Goal: Task Accomplishment & Management: Use online tool/utility

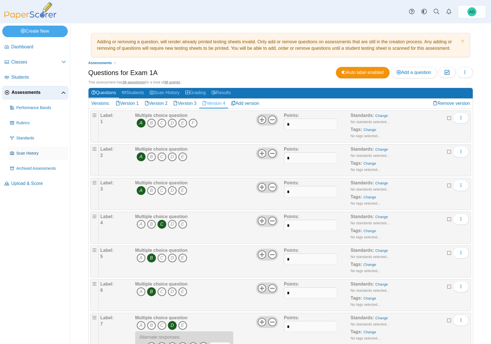
click at [34, 153] on span "Scan History" at bounding box center [41, 154] width 50 height 6
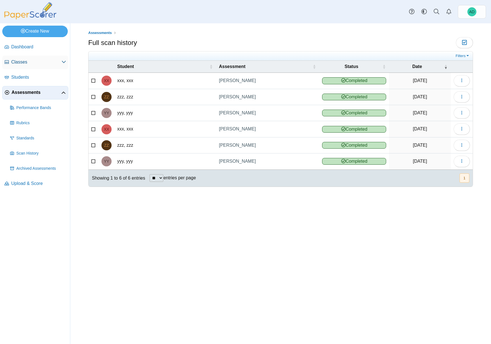
click at [24, 61] on span "Classes" at bounding box center [36, 62] width 50 height 6
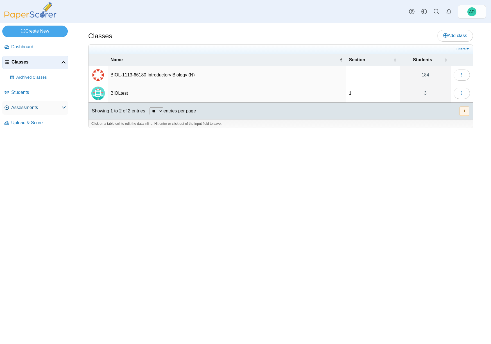
click at [30, 107] on span "Assessments" at bounding box center [36, 108] width 50 height 6
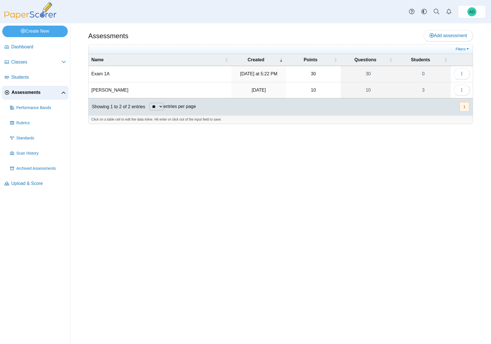
click at [101, 72] on td "Exam 1A" at bounding box center [160, 74] width 143 height 16
click at [463, 72] on icon "button" at bounding box center [461, 73] width 4 height 4
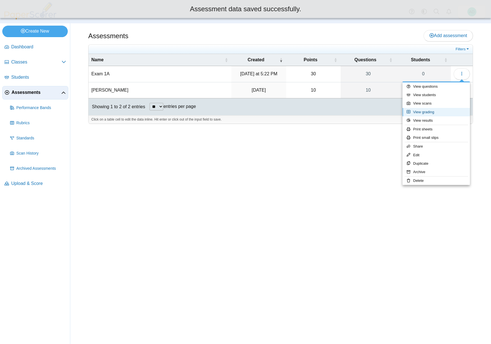
click at [427, 113] on link "View grading" at bounding box center [435, 112] width 67 height 8
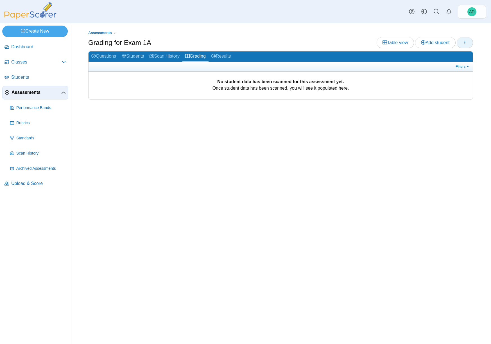
click at [465, 42] on icon "button" at bounding box center [464, 42] width 4 height 4
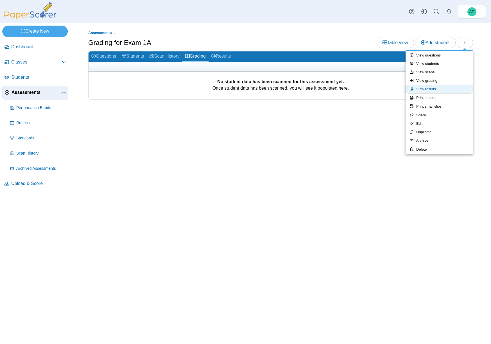
click at [432, 88] on link "View results" at bounding box center [438, 89] width 67 height 8
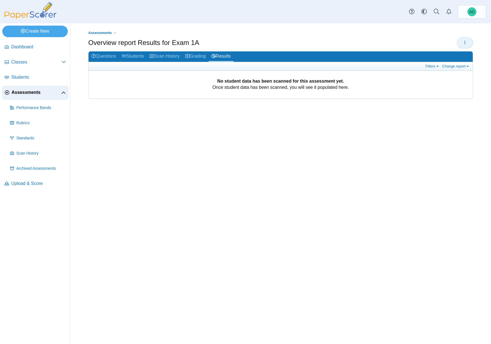
click at [465, 41] on icon "button" at bounding box center [464, 42] width 4 height 4
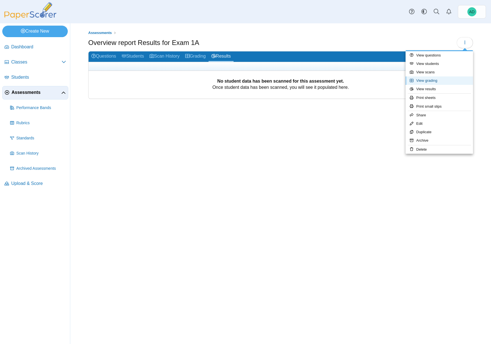
click at [436, 81] on link "View grading" at bounding box center [438, 80] width 67 height 8
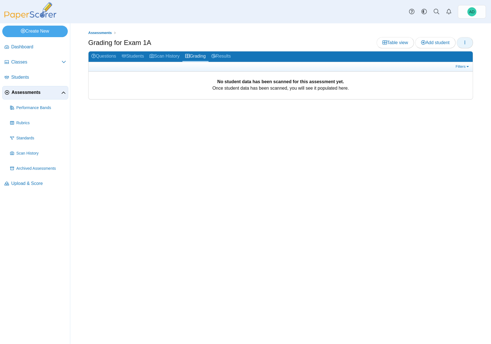
click at [464, 45] on span "button" at bounding box center [464, 42] width 4 height 5
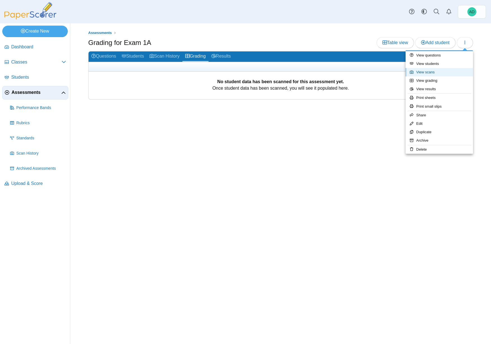
click at [430, 72] on link "View scans" at bounding box center [438, 72] width 67 height 8
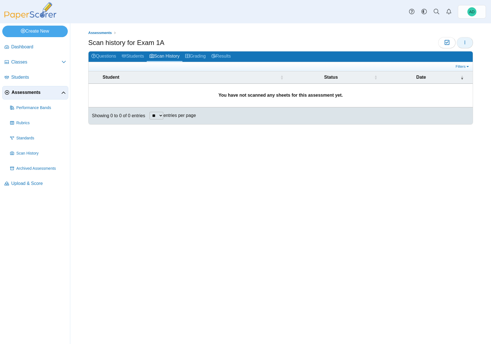
click at [464, 42] on icon "button" at bounding box center [464, 42] width 4 height 4
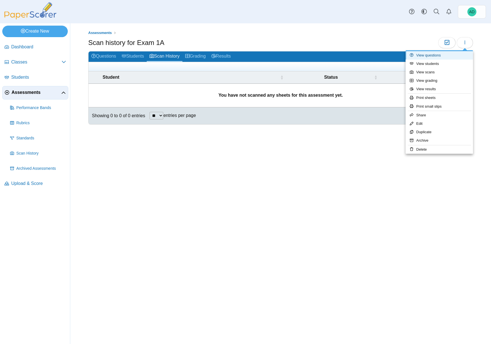
click at [426, 56] on link "View questions" at bounding box center [438, 55] width 67 height 8
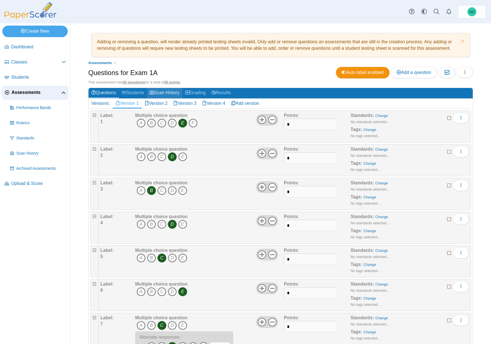
click at [171, 92] on link "Scan History" at bounding box center [165, 93] width 36 height 10
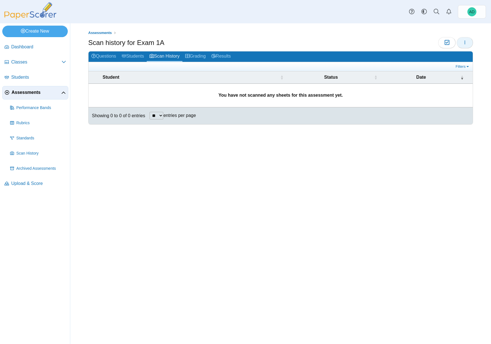
click at [466, 43] on icon "button" at bounding box center [464, 42] width 4 height 4
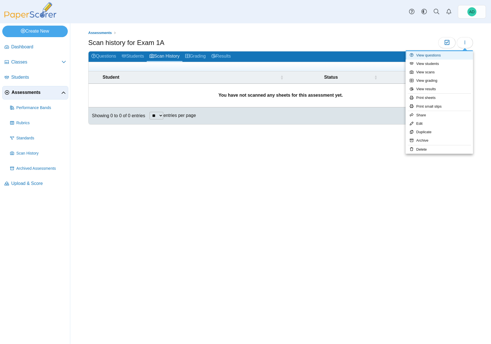
click at [431, 55] on link "View questions" at bounding box center [438, 55] width 67 height 8
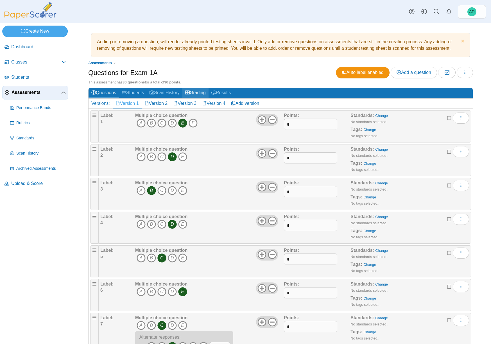
click at [207, 92] on link "Grading" at bounding box center [195, 93] width 26 height 10
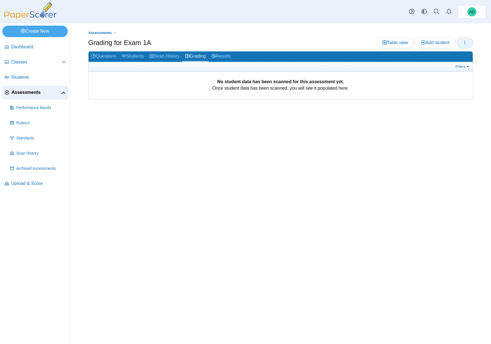
click at [467, 43] on button "button" at bounding box center [465, 42] width 16 height 11
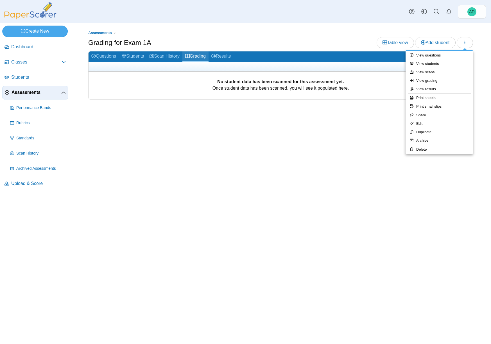
click at [199, 58] on link "Grading" at bounding box center [195, 56] width 26 height 10
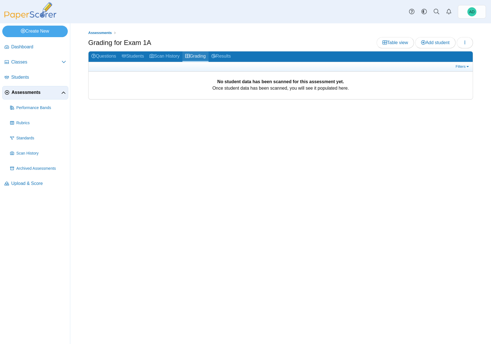
click at [199, 57] on link "Grading" at bounding box center [195, 56] width 26 height 10
click at [172, 58] on link "Scan History" at bounding box center [165, 56] width 36 height 10
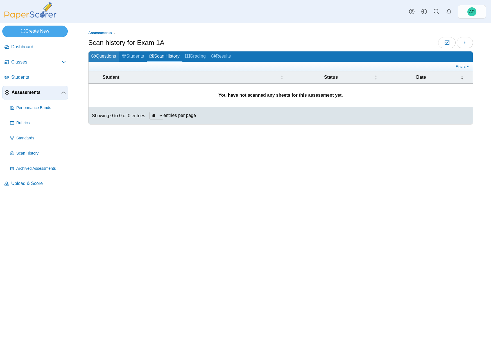
click at [115, 57] on link "Questions" at bounding box center [104, 56] width 30 height 10
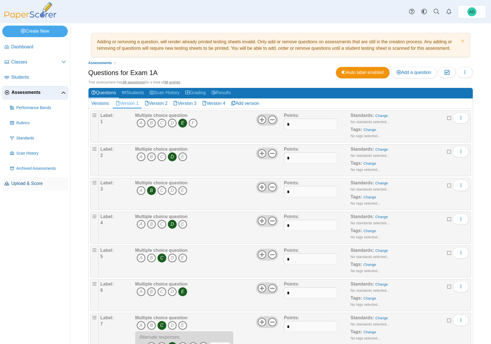
click at [37, 183] on span "Upload & Score" at bounding box center [38, 183] width 55 height 6
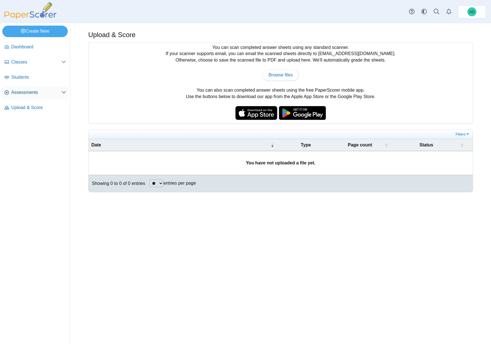
click at [27, 94] on span "Assessments" at bounding box center [36, 92] width 50 height 6
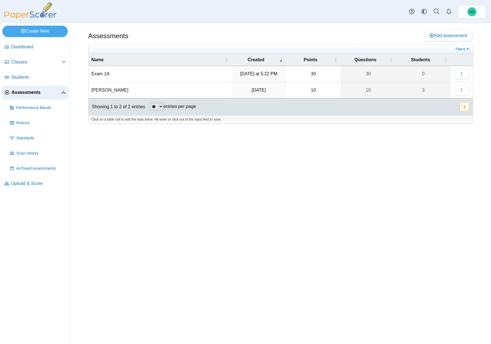
click at [110, 75] on td "Exam 1A" at bounding box center [160, 74] width 143 height 16
click at [265, 73] on time "[DATE] at 5:22 PM" at bounding box center [258, 73] width 37 height 5
click at [107, 75] on td "Exam 1A" at bounding box center [160, 74] width 143 height 16
click at [462, 74] on icon "button" at bounding box center [461, 73] width 4 height 4
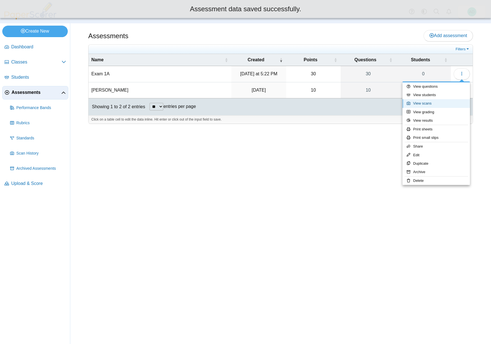
click at [432, 104] on link "View scans" at bounding box center [435, 103] width 67 height 8
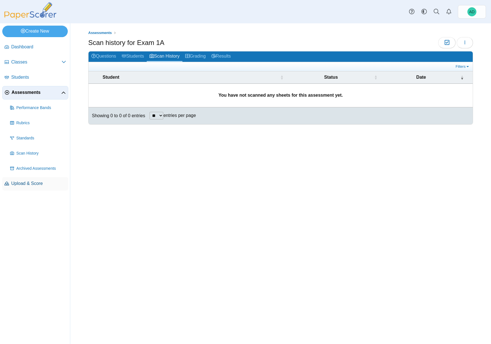
click at [27, 183] on span "Upload & Score" at bounding box center [38, 183] width 55 height 6
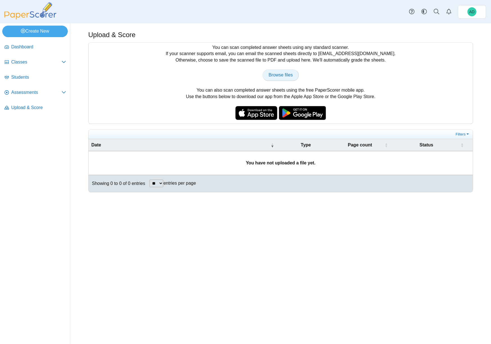
click at [284, 75] on span "Browse files" at bounding box center [280, 74] width 24 height 5
type input "**********"
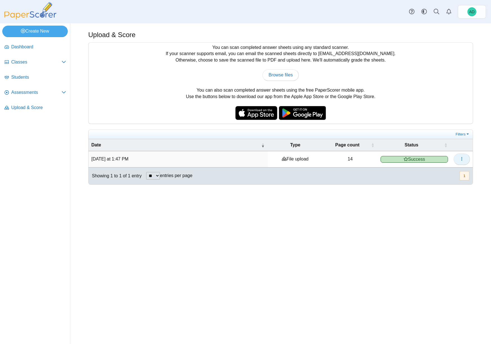
click at [462, 158] on use "button" at bounding box center [461, 159] width 1 height 4
click at [432, 172] on link "View scanned pages" at bounding box center [435, 171] width 67 height 8
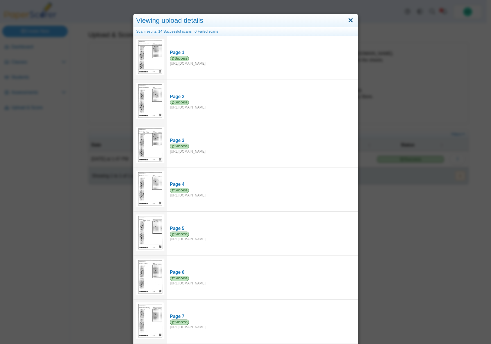
click at [350, 21] on link "Close" at bounding box center [350, 21] width 9 height 10
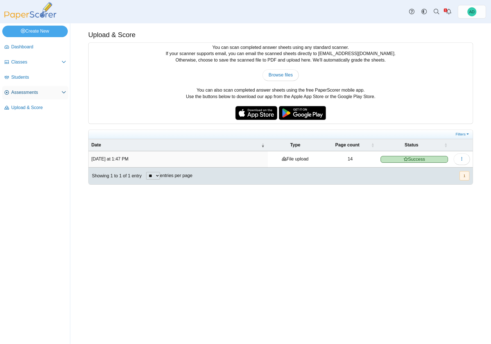
click at [19, 93] on span "Assessments" at bounding box center [36, 92] width 50 height 6
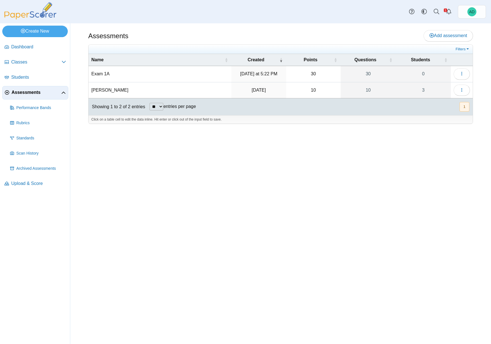
click at [101, 74] on td "Exam 1A" at bounding box center [160, 74] width 143 height 16
click at [461, 72] on icon "button" at bounding box center [461, 73] width 4 height 4
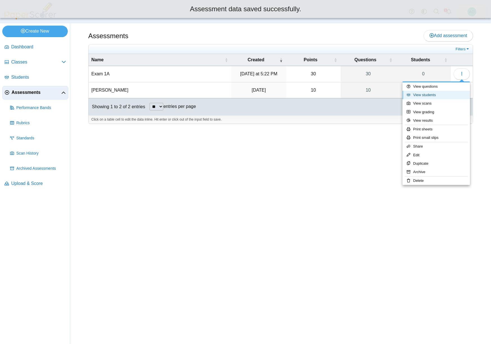
click at [431, 95] on link "View students" at bounding box center [435, 95] width 67 height 8
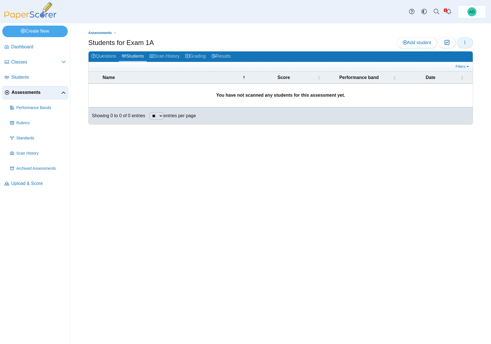
click at [464, 45] on button "button" at bounding box center [465, 42] width 16 height 11
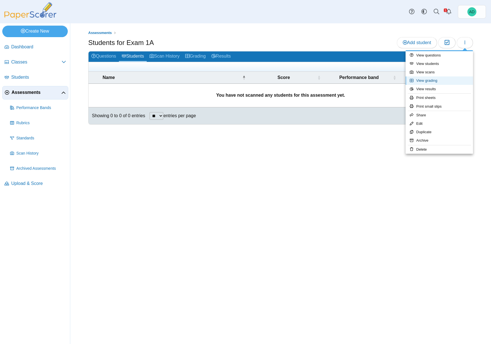
click at [432, 81] on link "View grading" at bounding box center [438, 80] width 67 height 8
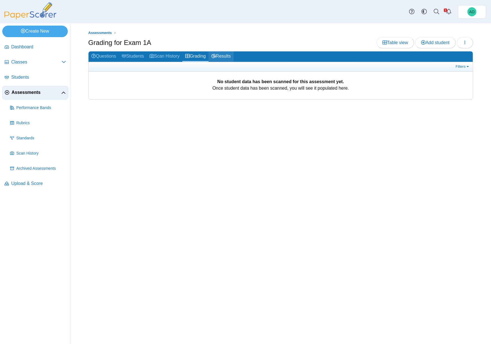
click at [228, 55] on link "Results" at bounding box center [220, 56] width 25 height 10
click at [101, 56] on link "Questions" at bounding box center [104, 56] width 30 height 10
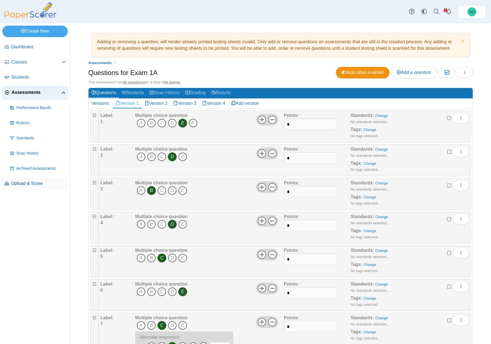
click at [38, 184] on span "Upload & Score" at bounding box center [38, 183] width 55 height 6
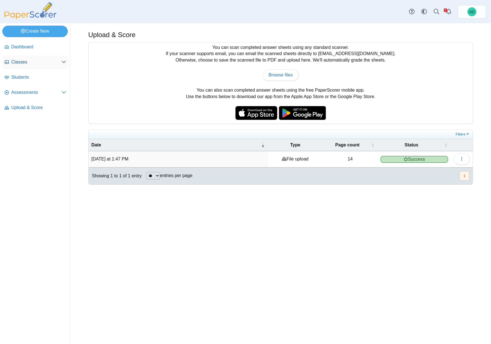
click at [15, 61] on span "Classes" at bounding box center [36, 62] width 50 height 6
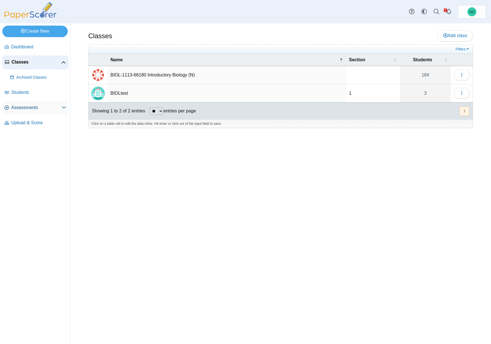
click at [31, 107] on span "Assessments" at bounding box center [36, 108] width 50 height 6
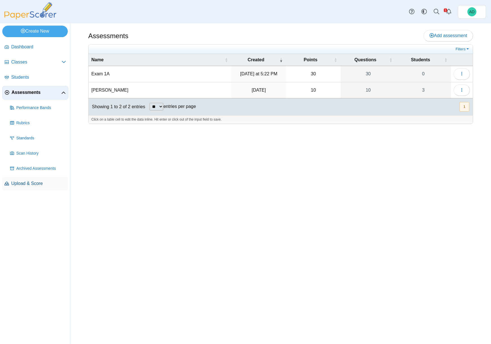
click at [26, 183] on span "Upload & Score" at bounding box center [38, 183] width 55 height 6
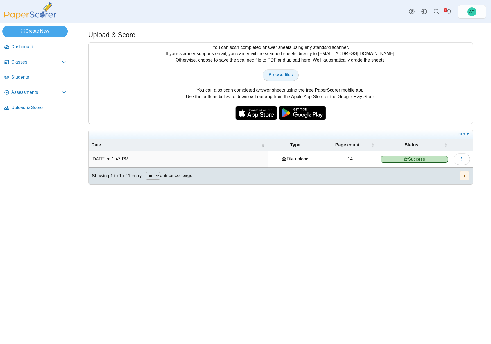
click at [281, 74] on span "Browse files" at bounding box center [280, 74] width 24 height 5
click at [279, 74] on span "Browse files" at bounding box center [280, 74] width 24 height 5
type input "**********"
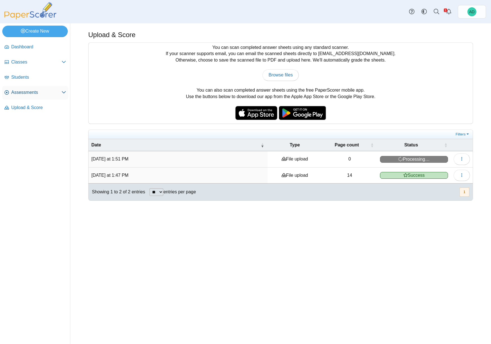
click at [29, 92] on span "Assessments" at bounding box center [36, 92] width 50 height 6
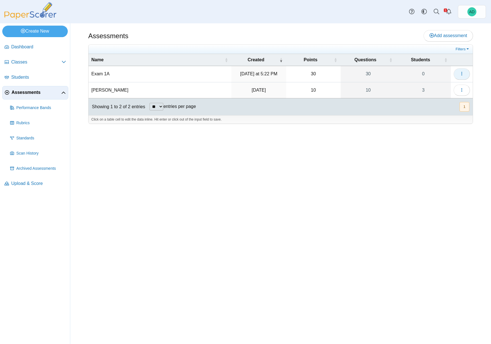
click at [464, 72] on button "button" at bounding box center [462, 73] width 16 height 11
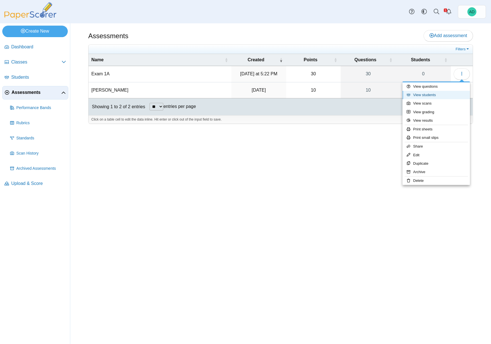
click at [429, 94] on link "View students" at bounding box center [435, 95] width 67 height 8
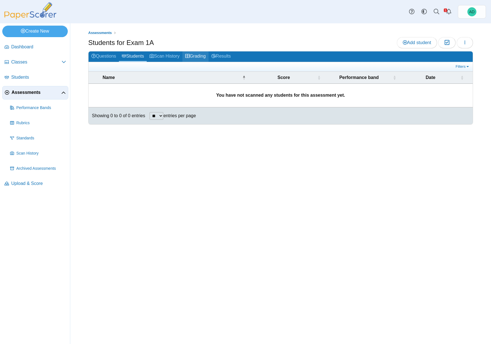
click at [200, 55] on link "Grading" at bounding box center [195, 56] width 26 height 10
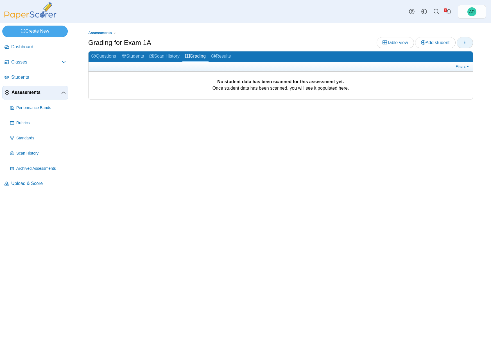
click at [467, 42] on icon "button" at bounding box center [464, 42] width 4 height 4
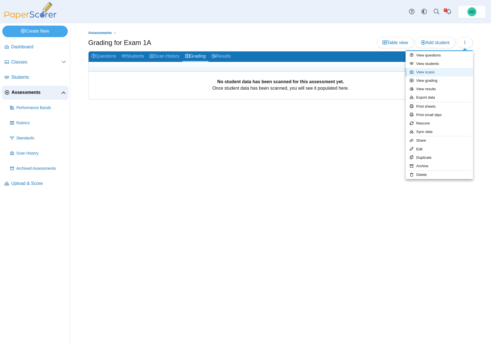
click at [431, 72] on link "View scans" at bounding box center [438, 72] width 67 height 8
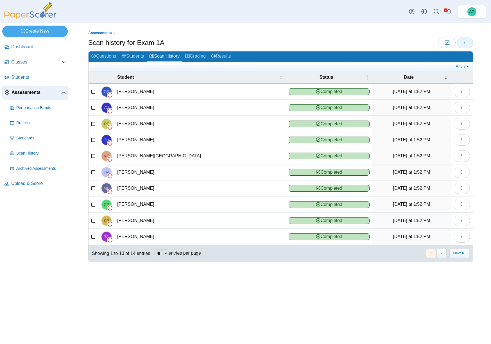
click at [463, 42] on icon "button" at bounding box center [464, 42] width 4 height 4
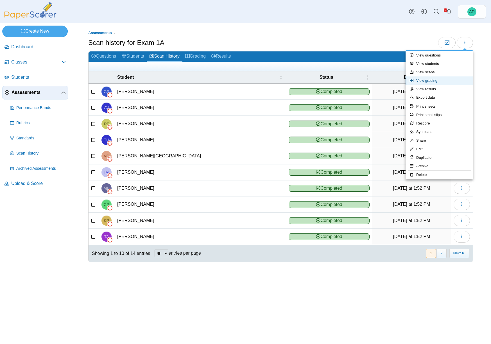
click at [432, 80] on link "View grading" at bounding box center [438, 80] width 67 height 8
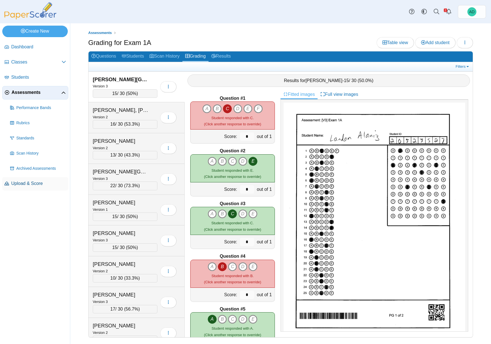
click at [30, 184] on span "Upload & Score" at bounding box center [38, 183] width 55 height 6
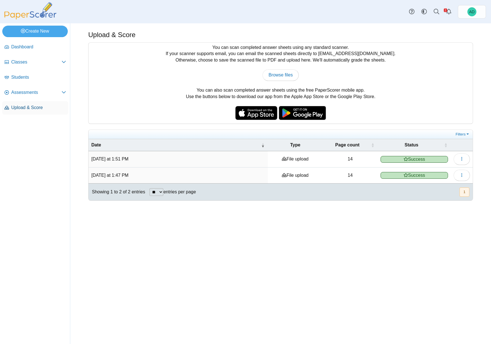
click at [30, 106] on span "Upload & Score" at bounding box center [38, 108] width 55 height 6
click at [25, 93] on span "Assessments" at bounding box center [36, 92] width 50 height 6
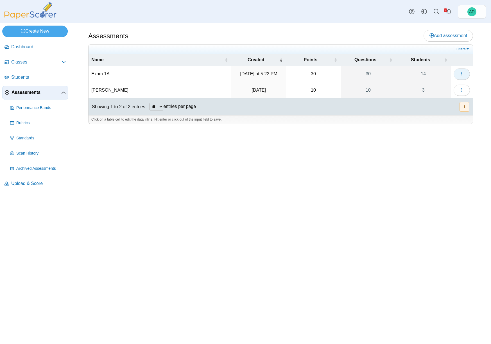
click at [462, 74] on icon "button" at bounding box center [461, 73] width 4 height 4
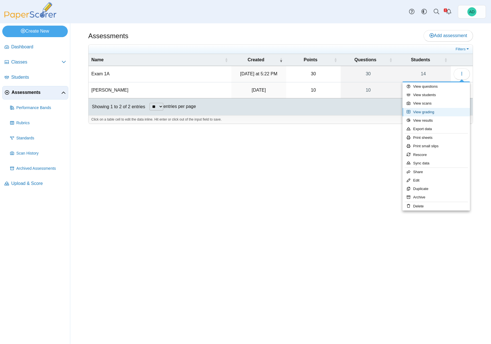
click at [434, 111] on link "View grading" at bounding box center [435, 112] width 67 height 8
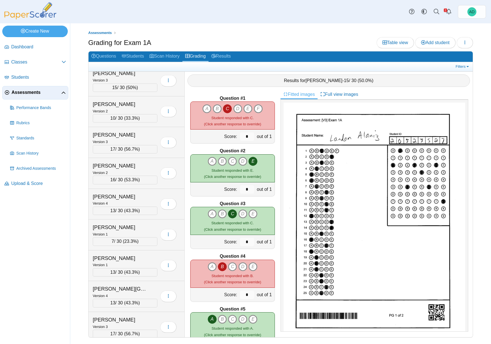
scroll to position [165, 0]
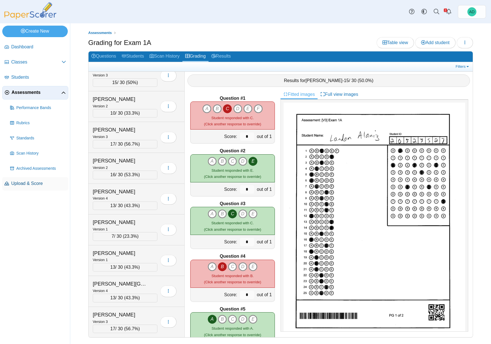
click at [33, 182] on span "Upload & Score" at bounding box center [38, 183] width 55 height 6
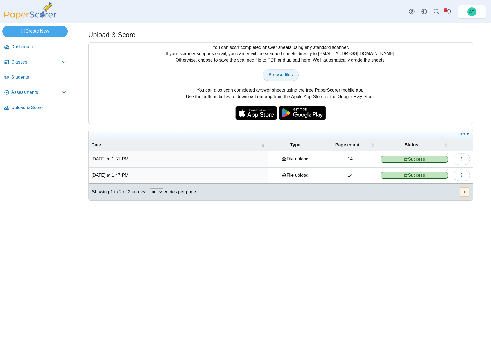
click at [276, 75] on span "Browse files" at bounding box center [280, 74] width 24 height 5
type input "**********"
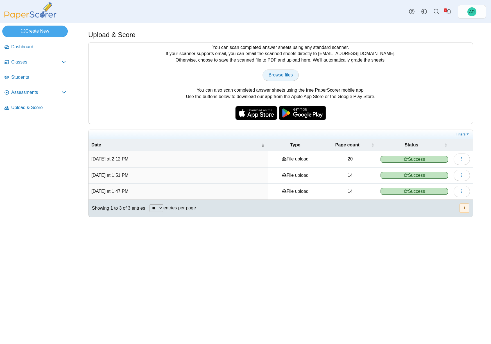
click at [285, 73] on span "Browse files" at bounding box center [280, 74] width 24 height 5
type input "**********"
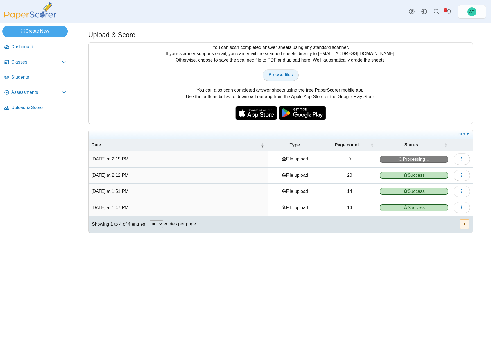
click at [287, 74] on span "Browse files" at bounding box center [280, 74] width 24 height 5
type input "**********"
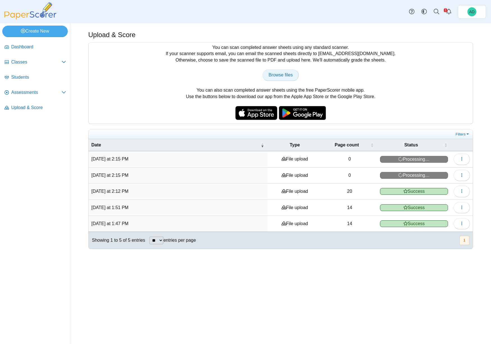
click at [281, 75] on span "Browse files" at bounding box center [280, 74] width 24 height 5
type input "**********"
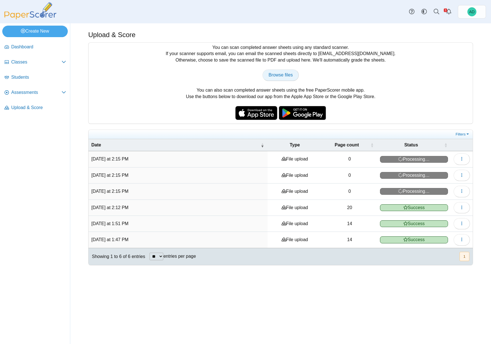
click at [285, 75] on span "Browse files" at bounding box center [280, 74] width 24 height 5
type input "**********"
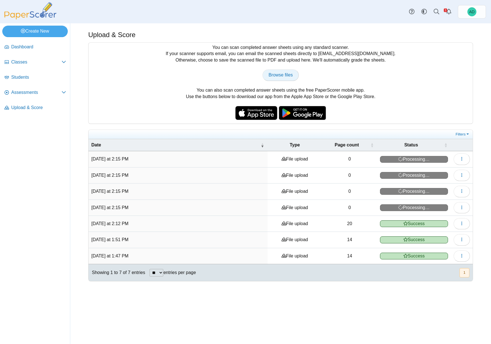
click at [281, 75] on span "Browse files" at bounding box center [280, 74] width 24 height 5
type input "**********"
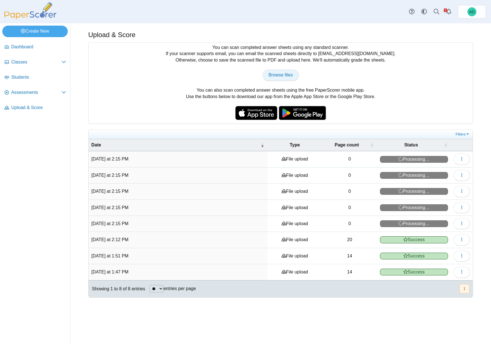
click at [285, 74] on span "Browse files" at bounding box center [280, 74] width 24 height 5
type input "**********"
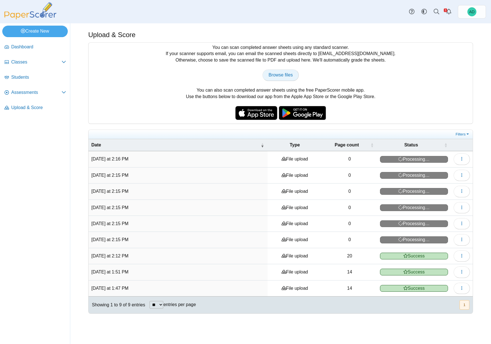
click at [287, 77] on span "Browse files" at bounding box center [280, 74] width 24 height 5
type input "**********"
